Goal: Navigation & Orientation: Find specific page/section

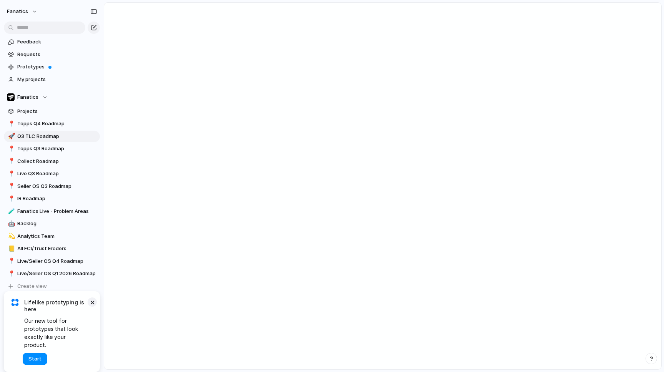
click at [92, 307] on button "×" at bounding box center [92, 301] width 9 height 9
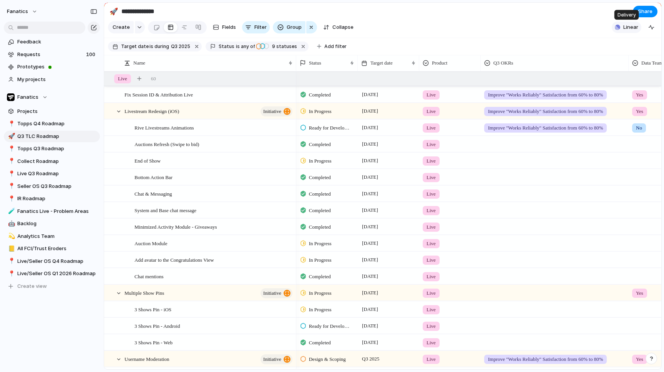
click at [620, 28] on button "Linear" at bounding box center [627, 28] width 30 height 12
click at [496, 14] on div "Projects 387 Initiatives 62 Add all Static New Header Add Sitemap for HP and co…" at bounding box center [332, 186] width 664 height 372
